Goal: Transaction & Acquisition: Download file/media

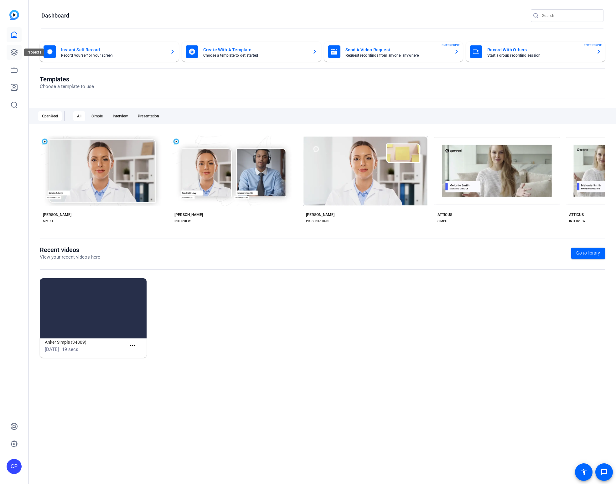
click at [14, 51] on icon at bounding box center [14, 53] width 8 height 8
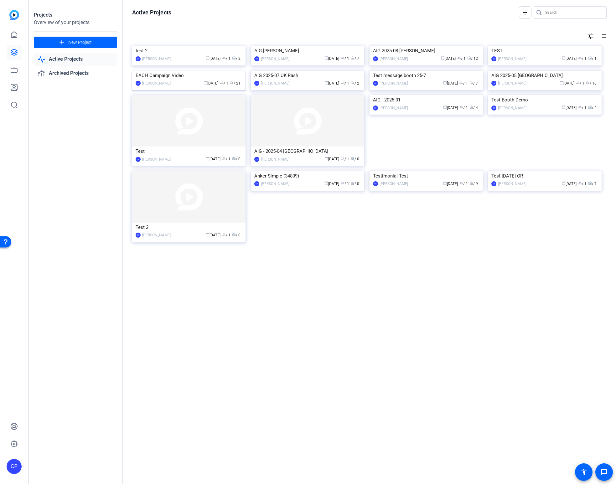
click at [216, 71] on img at bounding box center [188, 71] width 113 height 0
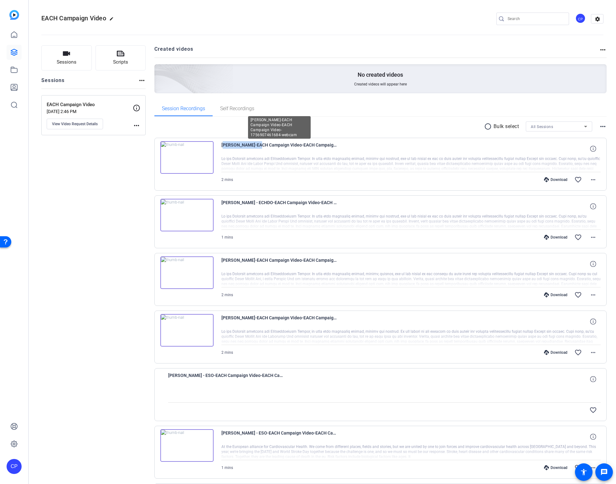
drag, startPoint x: 254, startPoint y: 145, endPoint x: 222, endPoint y: 146, distance: 32.3
click at [222, 146] on span "[PERSON_NAME]-EACH Campaign Video-EACH Campaign Video-1756907461684-webcam" at bounding box center [279, 148] width 116 height 15
copy span "[PERSON_NAME]"
click at [593, 179] on mat-icon "more_horiz" at bounding box center [593, 180] width 8 height 8
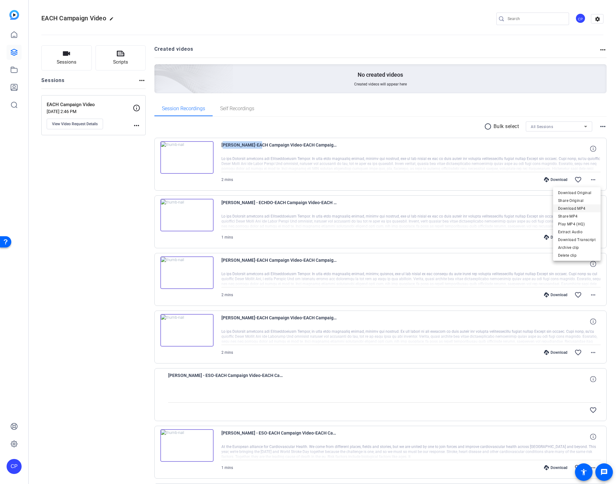
click at [572, 209] on span "Download MP4" at bounding box center [577, 209] width 38 height 8
